Goal: Go to known website: Go to known website

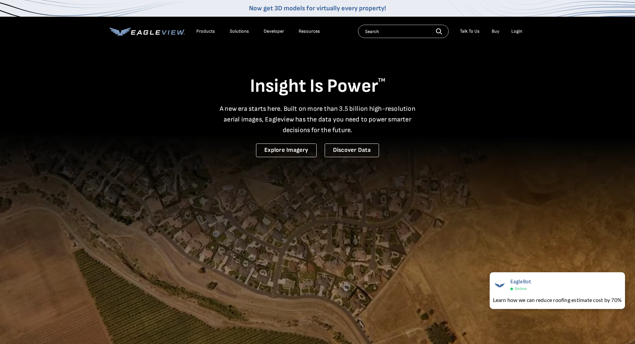
click at [519, 32] on div "Login" at bounding box center [516, 31] width 11 height 6
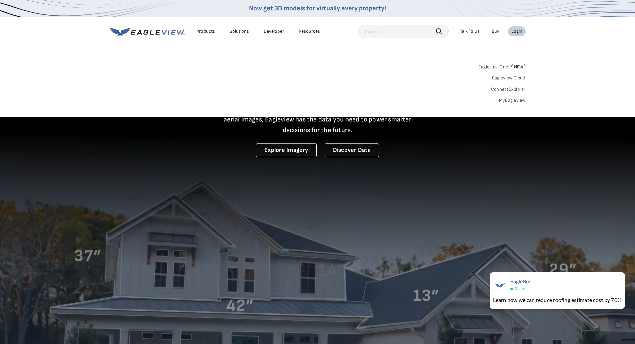
click at [506, 102] on link "MyEagleview" at bounding box center [512, 100] width 27 height 6
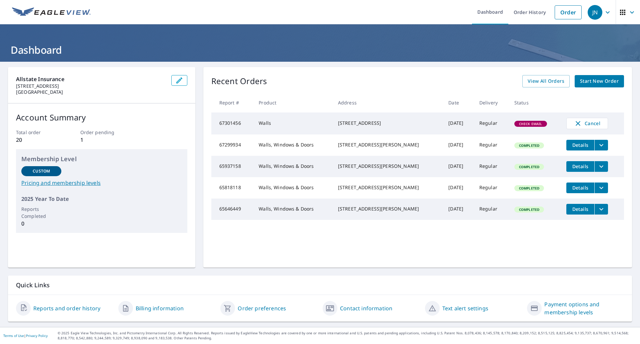
click at [515, 125] on span "Check Email" at bounding box center [530, 123] width 31 height 5
